Goal: Information Seeking & Learning: Learn about a topic

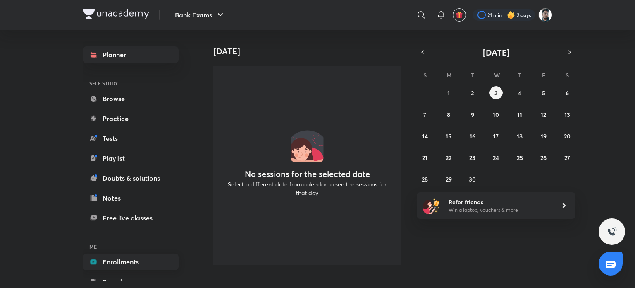
click at [118, 260] on link "Enrollments" at bounding box center [131, 261] width 96 height 17
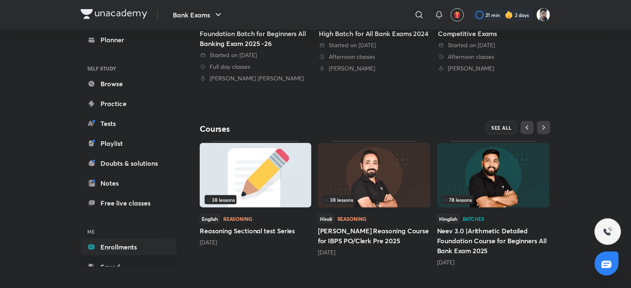
scroll to position [292, 0]
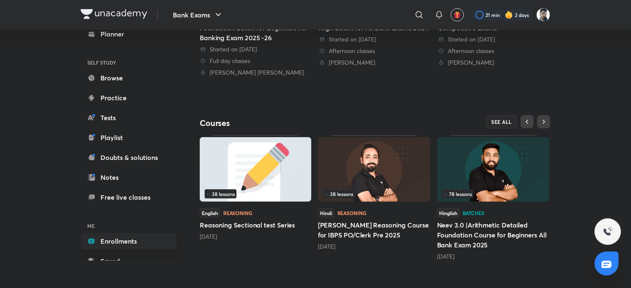
click at [525, 175] on img at bounding box center [493, 169] width 113 height 65
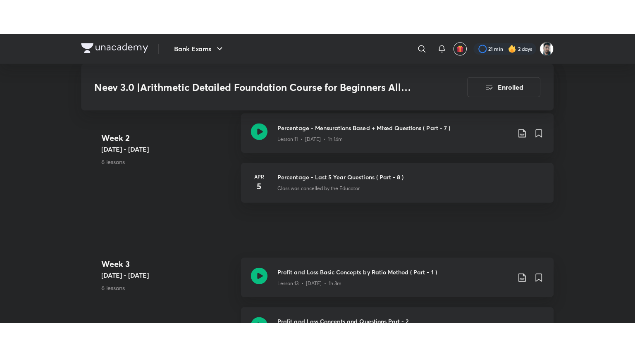
scroll to position [952, 0]
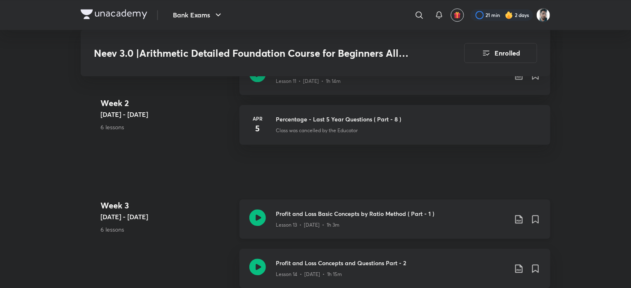
click at [255, 210] on icon at bounding box center [257, 217] width 17 height 17
